Goal: Task Accomplishment & Management: Use online tool/utility

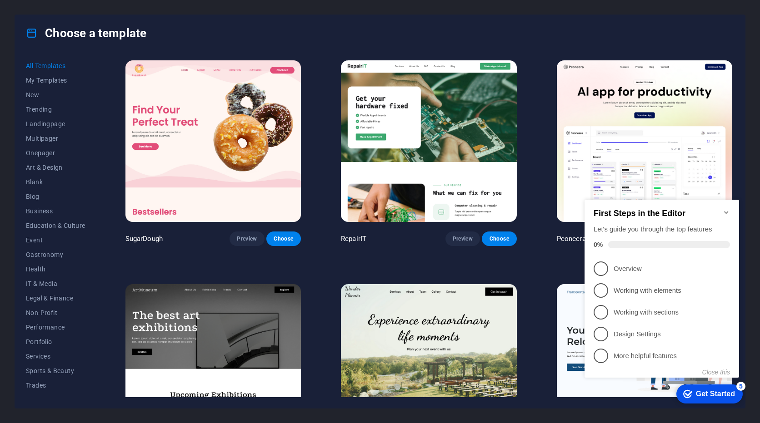
click at [726, 211] on icon "Minimize checklist" at bounding box center [726, 212] width 4 height 3
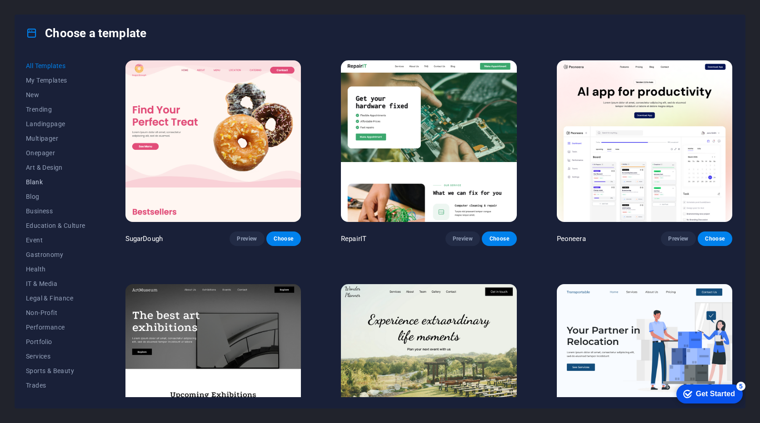
click at [38, 181] on span "Blank" at bounding box center [56, 182] width 60 height 7
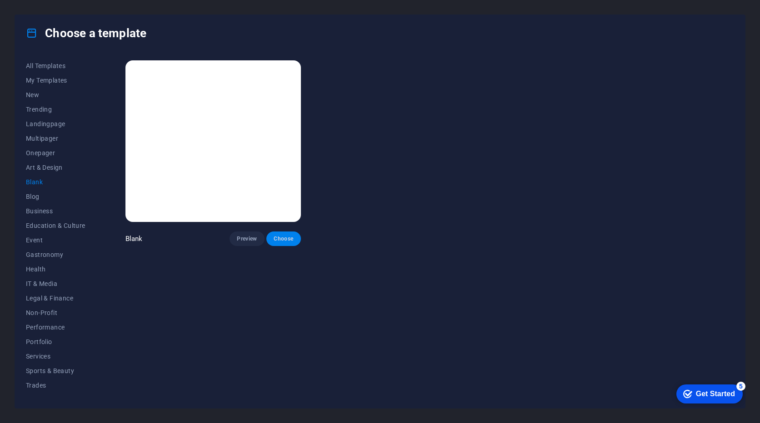
click at [285, 239] on span "Choose" at bounding box center [283, 238] width 20 height 7
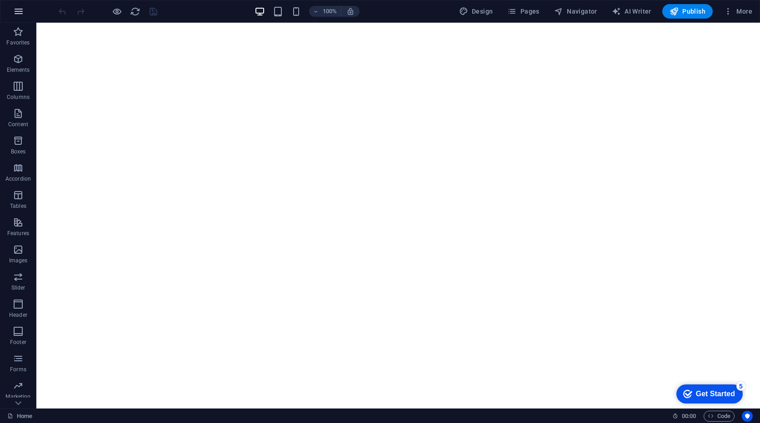
click at [22, 14] on icon "button" at bounding box center [18, 11] width 11 height 11
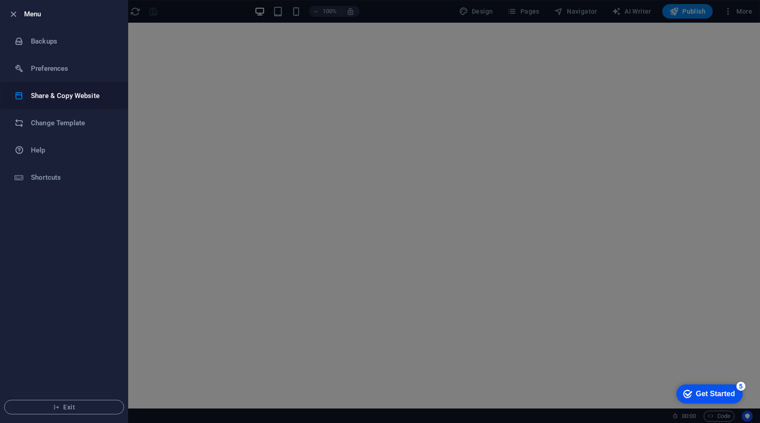
click at [68, 99] on h6 "Share & Copy Website" at bounding box center [73, 95] width 84 height 11
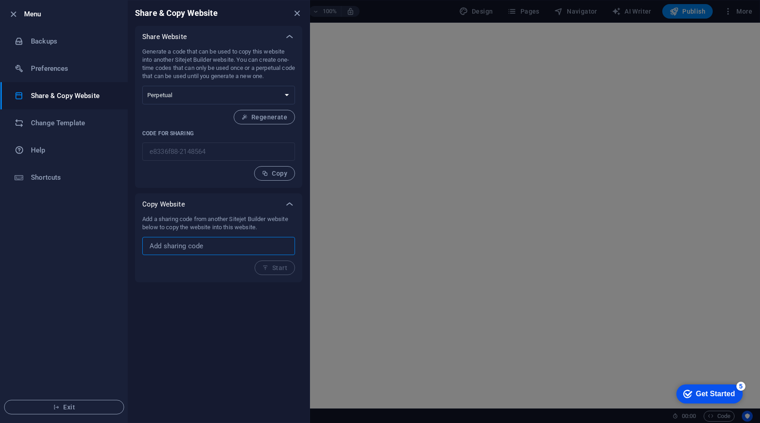
click at [200, 247] on input "text" at bounding box center [218, 246] width 153 height 18
paste input "592f9b95-2041813"
type input "592f9b95-2041813"
click at [279, 270] on span "Start" at bounding box center [274, 267] width 25 height 7
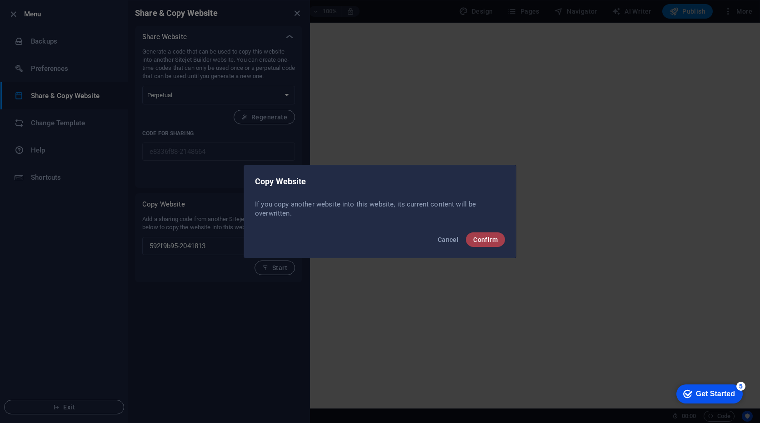
click at [483, 238] on span "Confirm" at bounding box center [485, 239] width 25 height 7
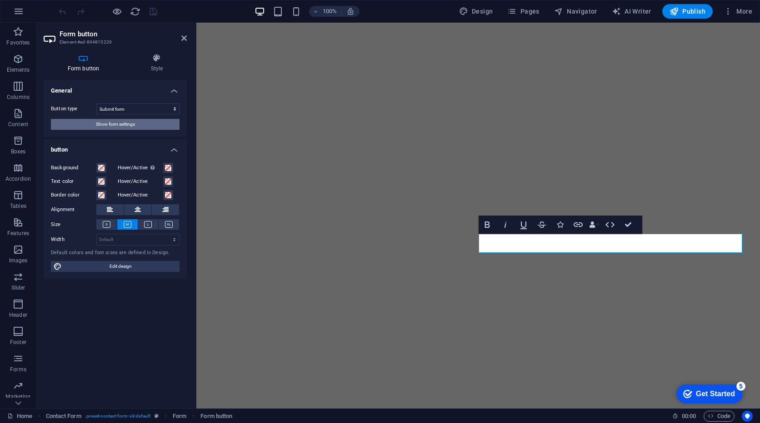
click at [106, 124] on span "Show form settings" at bounding box center [115, 124] width 39 height 11
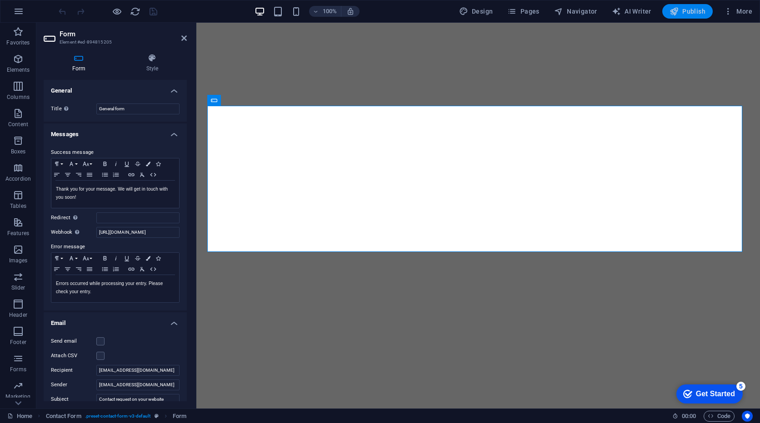
click at [678, 14] on icon "button" at bounding box center [673, 11] width 9 height 9
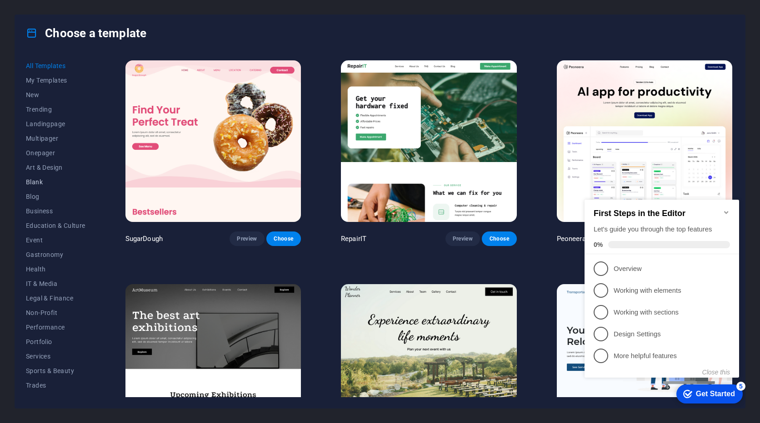
click at [39, 181] on span "Blank" at bounding box center [56, 182] width 60 height 7
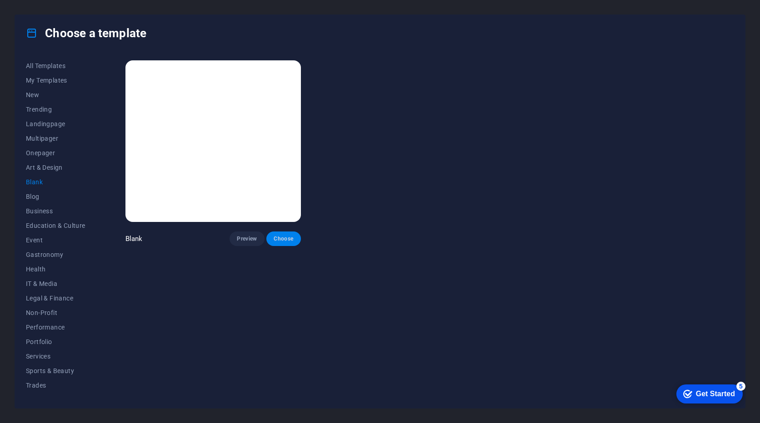
click at [283, 243] on button "Choose" at bounding box center [283, 239] width 35 height 15
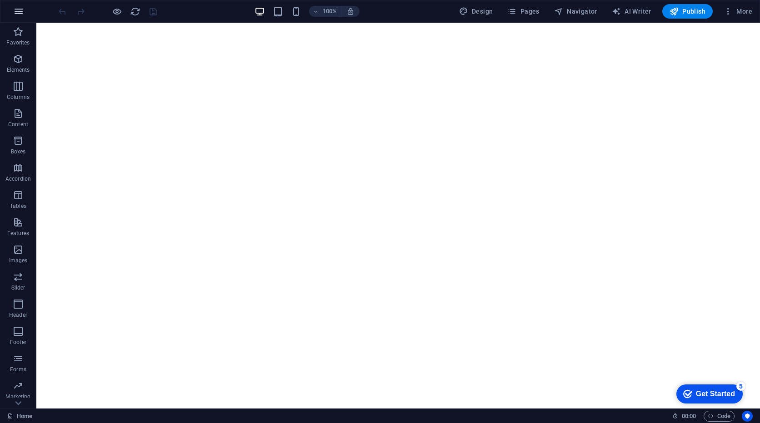
click at [17, 14] on icon "button" at bounding box center [18, 11] width 11 height 11
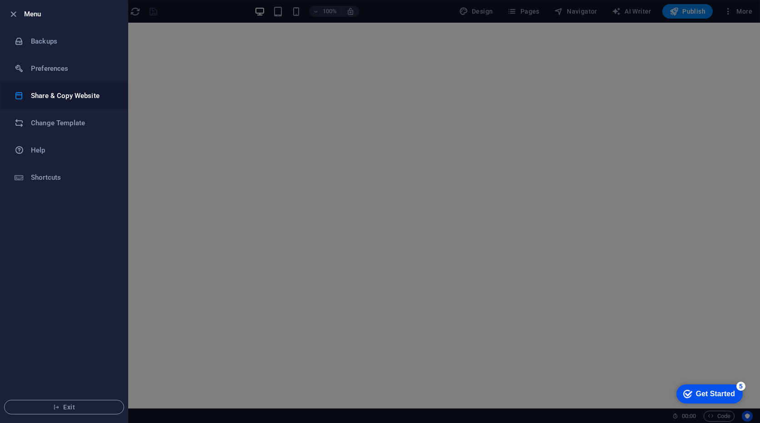
click at [77, 96] on h6 "Share & Copy Website" at bounding box center [73, 95] width 84 height 11
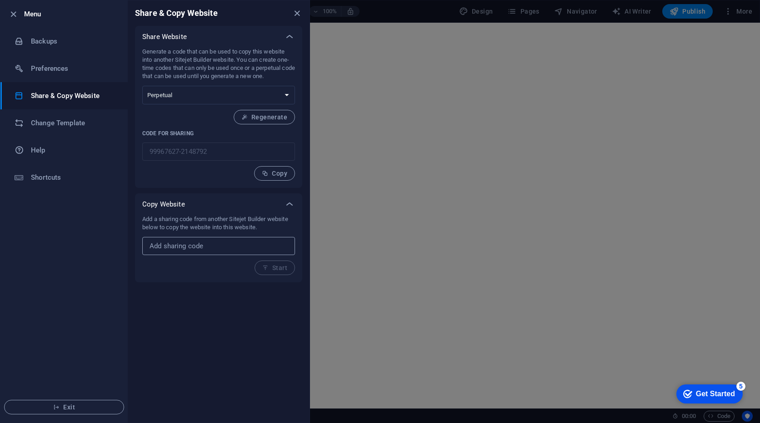
click at [189, 250] on input "text" at bounding box center [218, 246] width 153 height 18
paste input "592f9b95-2041813"
type input "592f9b95-2041813"
click at [276, 271] on span "Start" at bounding box center [274, 267] width 25 height 7
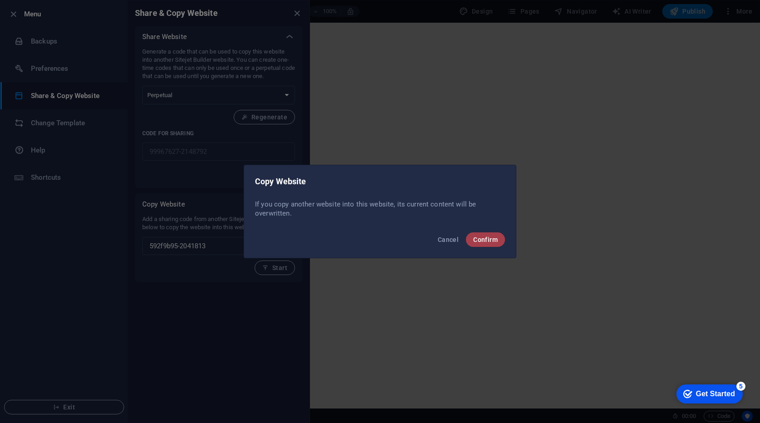
click at [479, 244] on button "Confirm" at bounding box center [485, 240] width 39 height 15
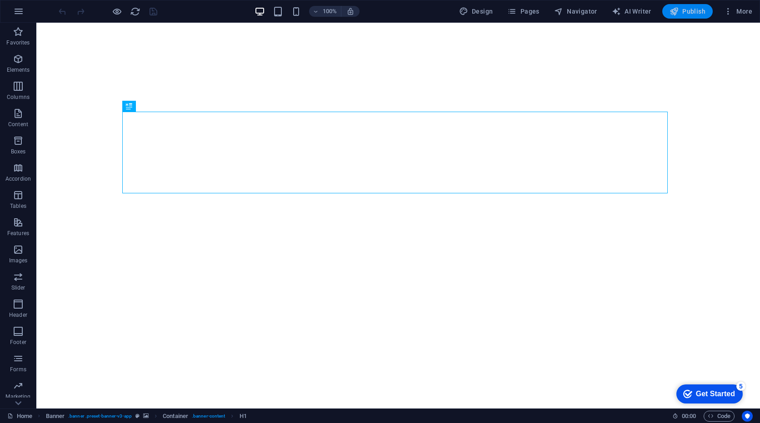
click at [686, 12] on span "Publish" at bounding box center [687, 11] width 36 height 9
